Goal: Check status: Check status

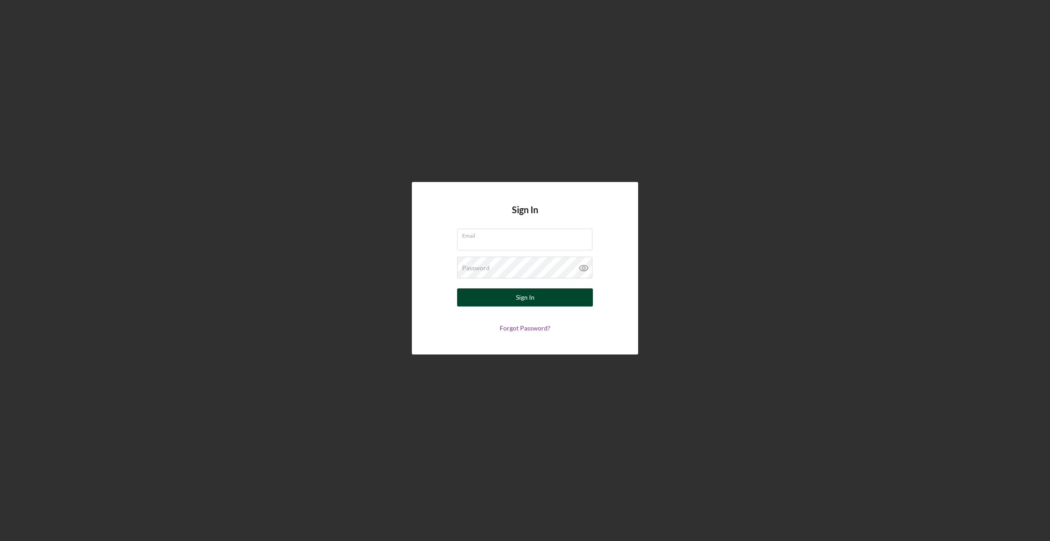
type input "[EMAIL_ADDRESS][DOMAIN_NAME]"
click at [515, 298] on button "Sign In" at bounding box center [525, 297] width 136 height 18
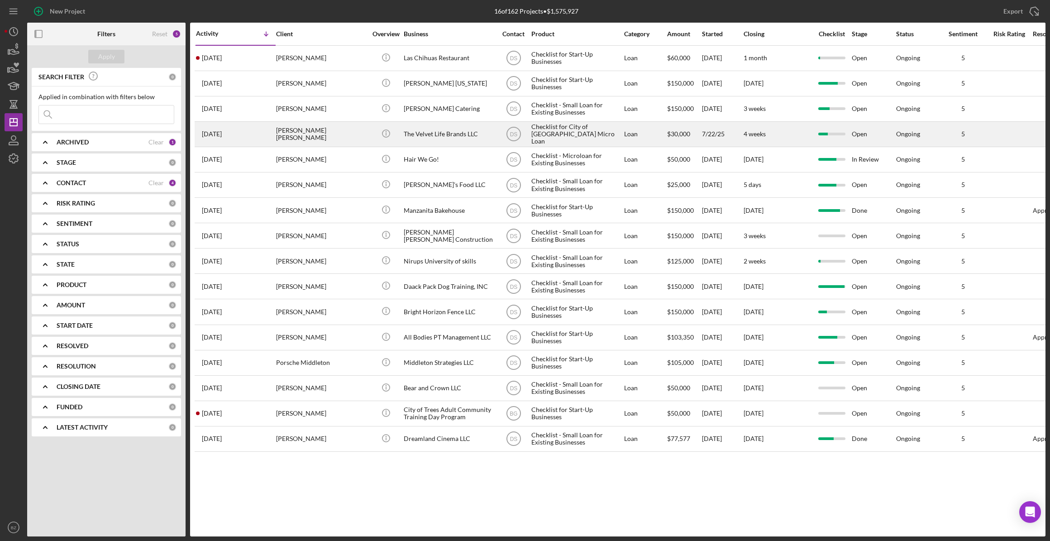
click at [443, 139] on div "The Velvet Life Brands LLC" at bounding box center [449, 134] width 91 height 24
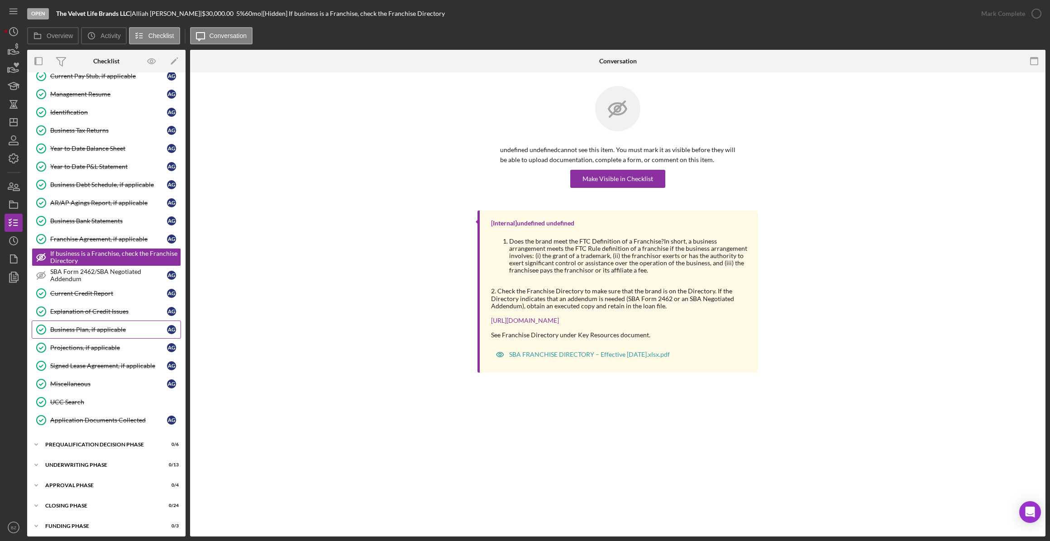
scroll to position [229, 0]
click at [125, 441] on div "Prequalification Decision Phase" at bounding box center [109, 443] width 129 height 5
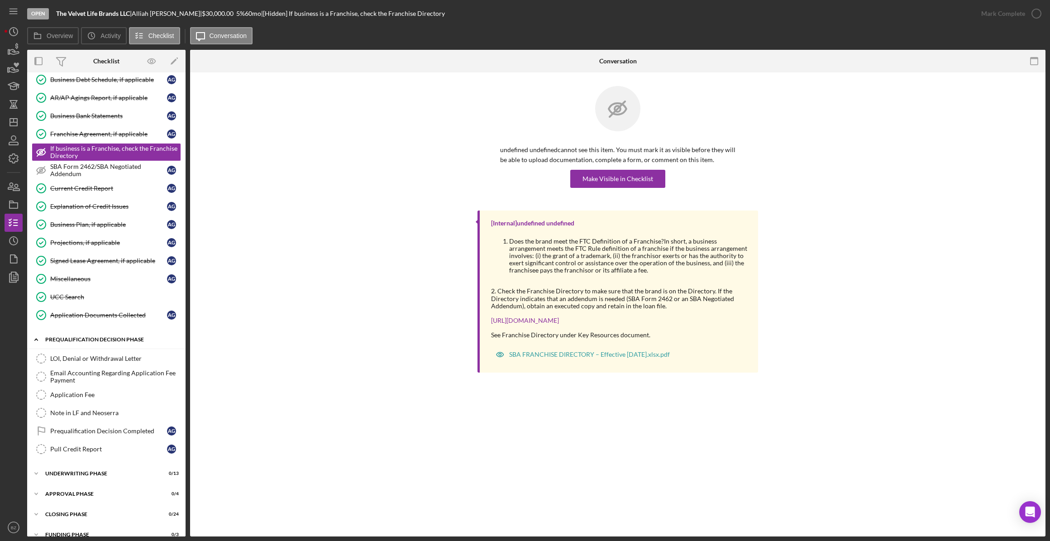
scroll to position [342, 0]
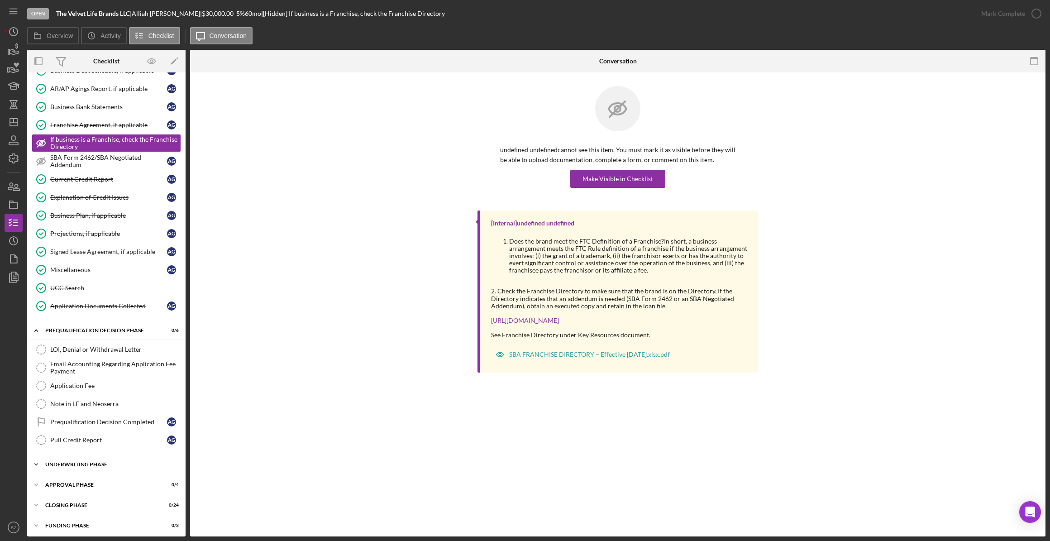
click at [116, 462] on div "Underwriting Phase" at bounding box center [109, 464] width 129 height 5
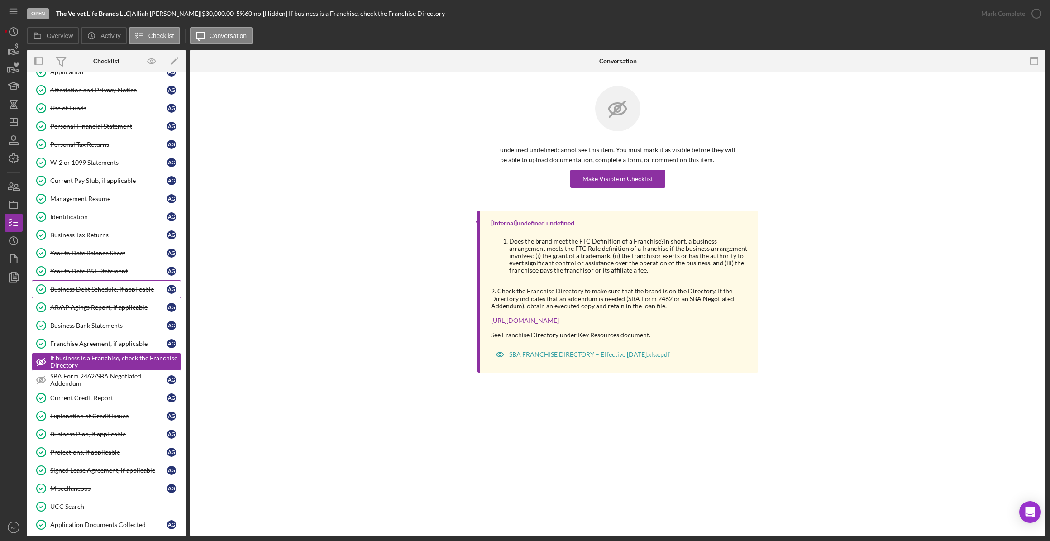
scroll to position [247, 0]
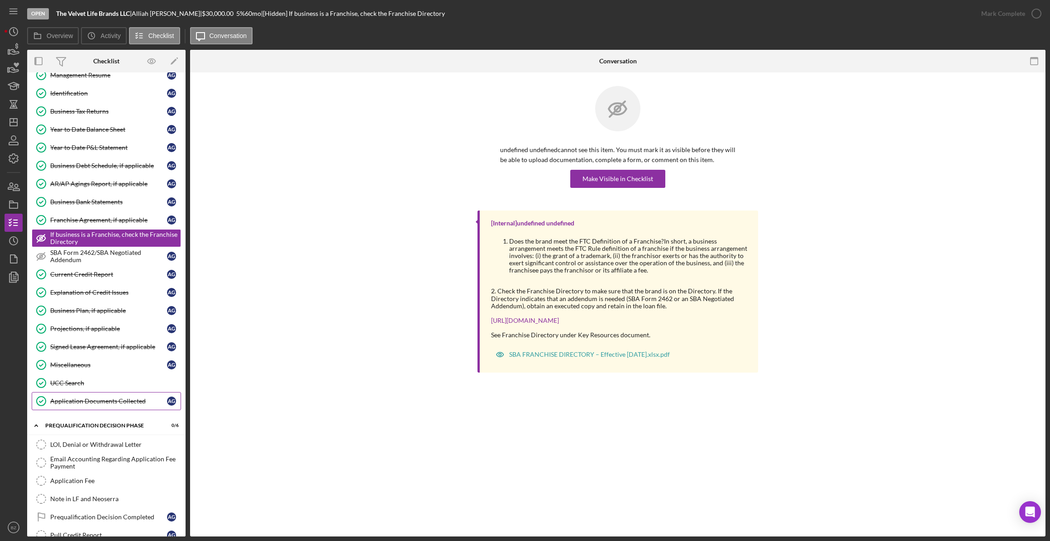
click at [99, 400] on div "Application Documents Collected" at bounding box center [108, 400] width 117 height 7
